Goal: Task Accomplishment & Management: Use online tool/utility

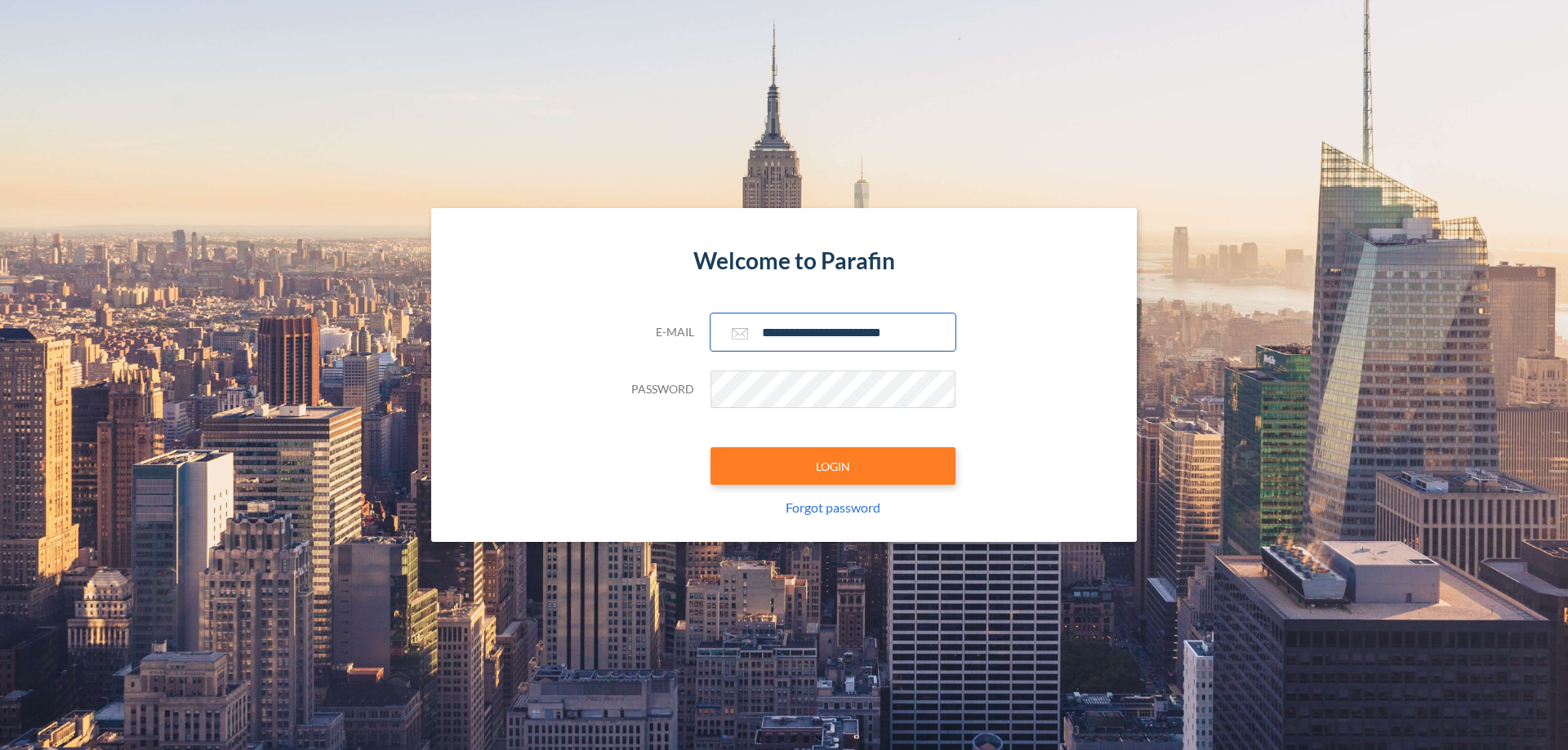
type input "**********"
click at [833, 466] on button "LOGIN" at bounding box center [833, 466] width 245 height 38
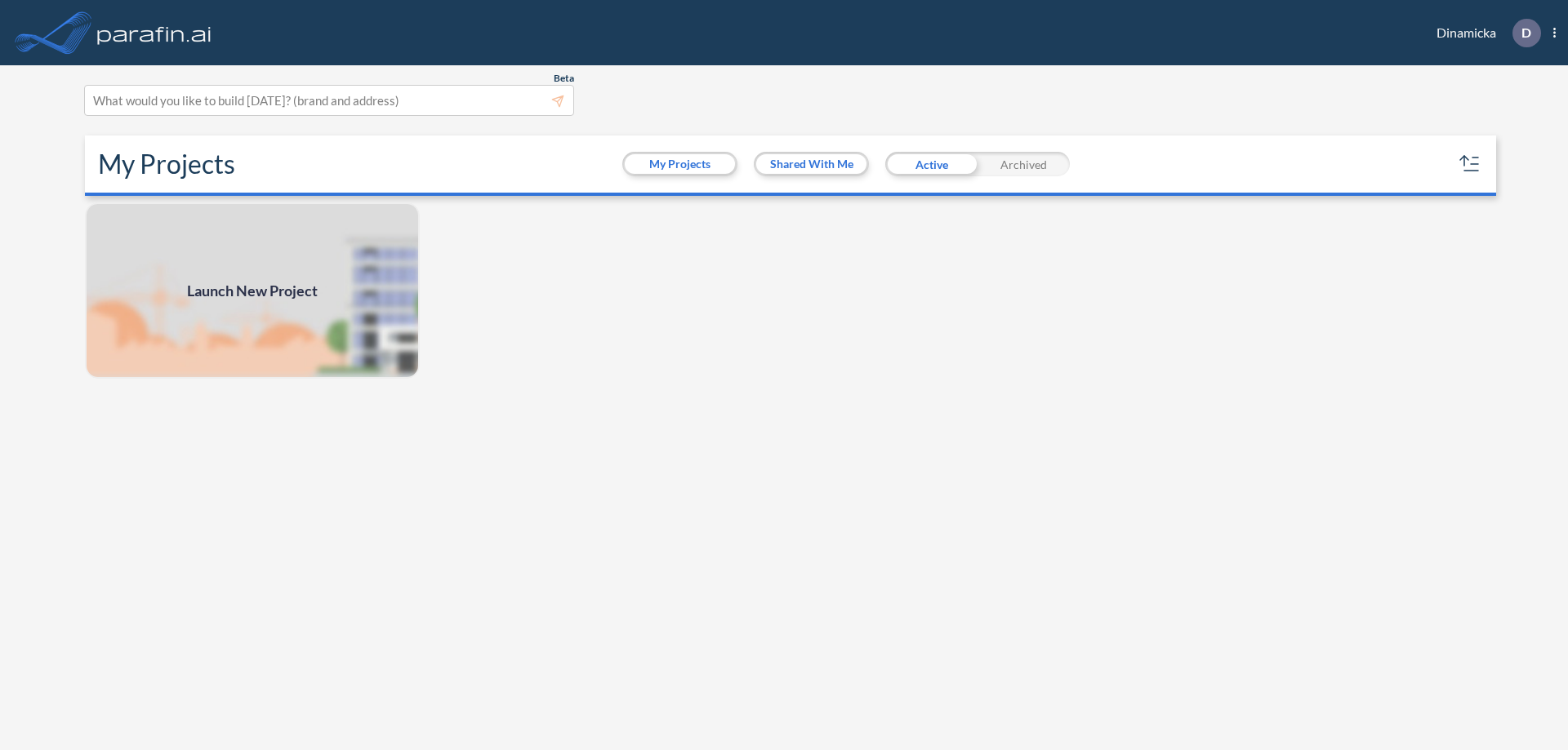
scroll to position [4, 0]
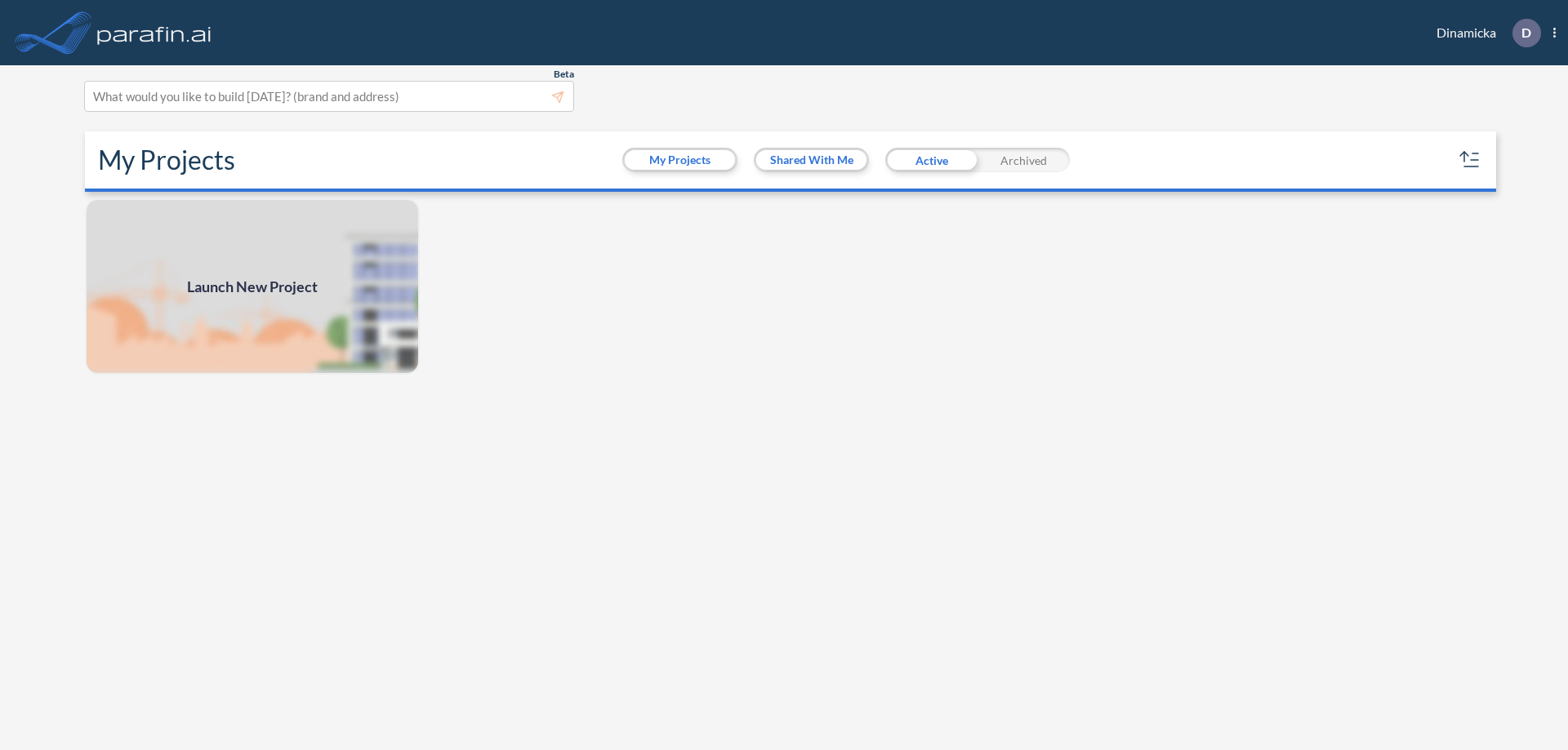
click at [253, 287] on span "Launch New Project" at bounding box center [253, 287] width 131 height 22
